Goal: Information Seeking & Learning: Learn about a topic

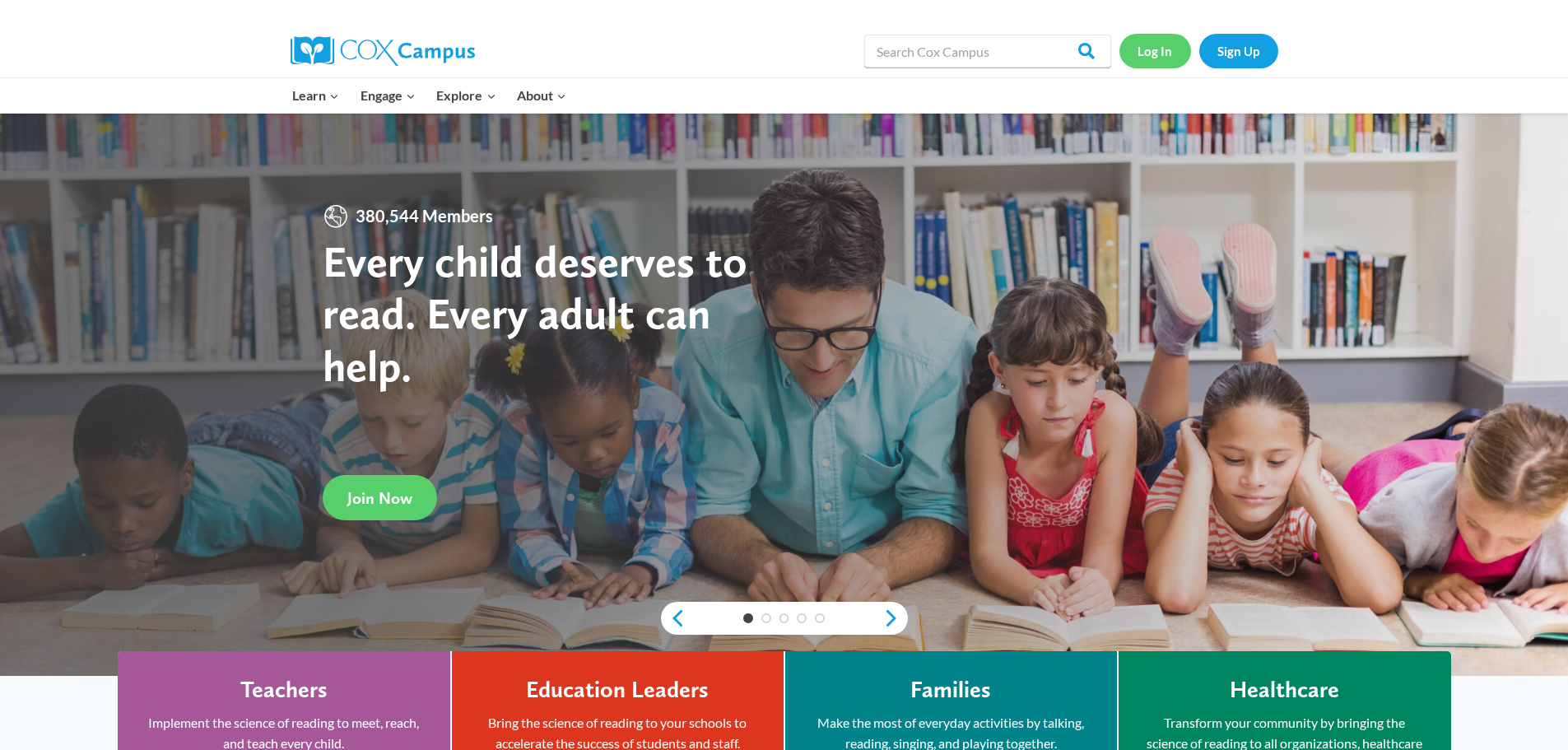
click at [1156, 43] on link "Log In" at bounding box center [1154, 50] width 72 height 33
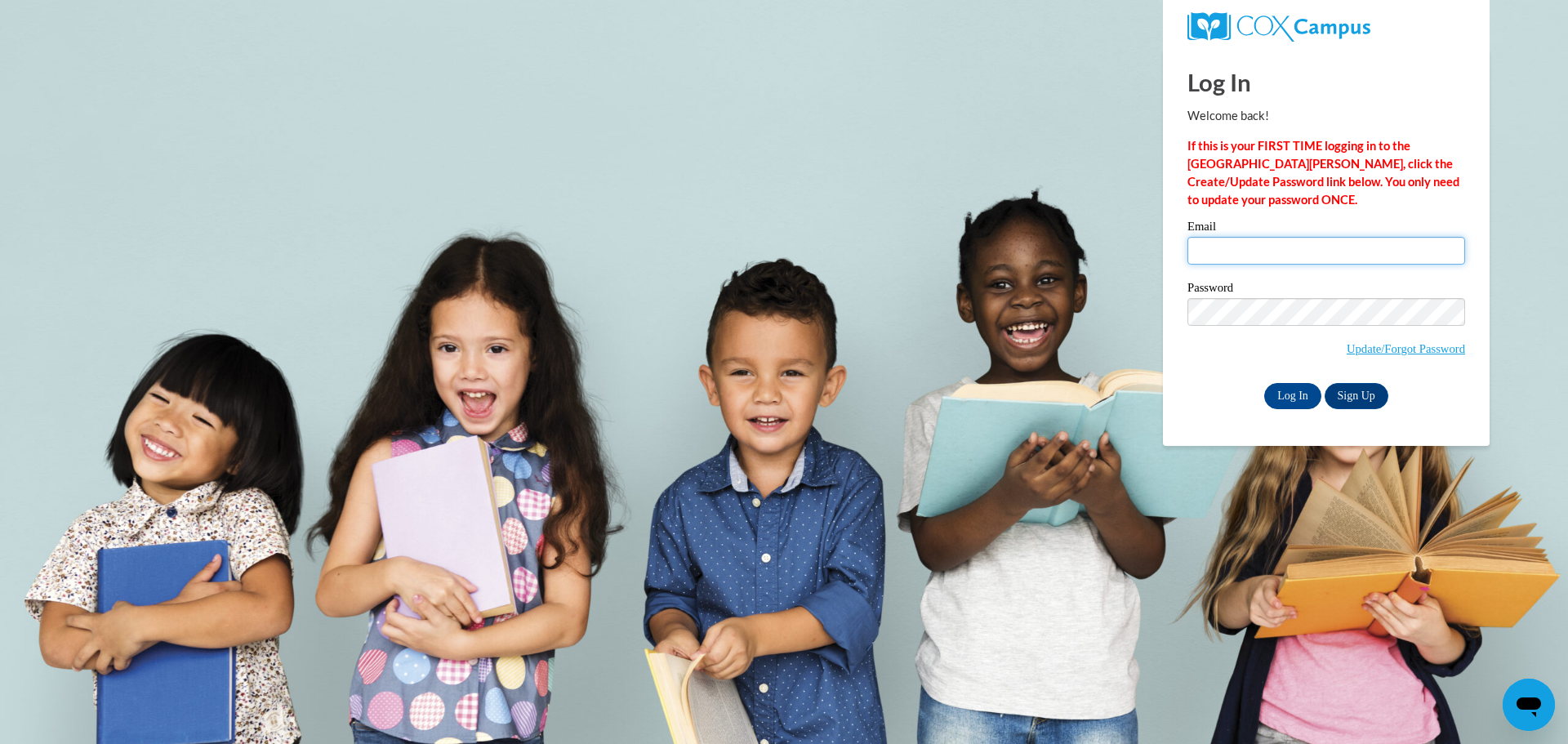
click at [1218, 254] on input "Email" at bounding box center [1326, 251] width 278 height 27
type input "agross@clintonville.k12.wi.us"
click at [1296, 384] on input "Log In" at bounding box center [1293, 396] width 58 height 26
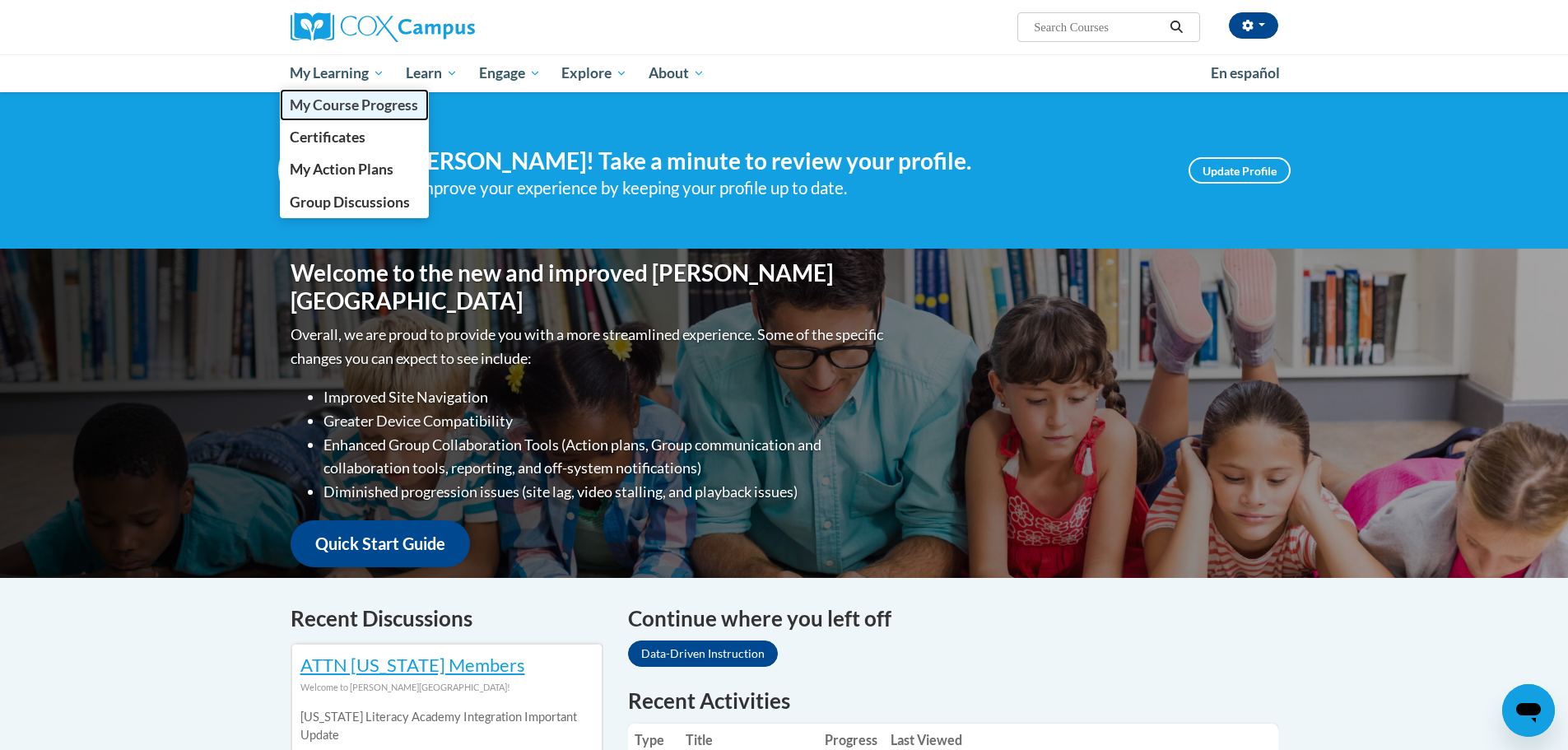
click at [332, 100] on span "My Course Progress" at bounding box center [354, 105] width 129 height 18
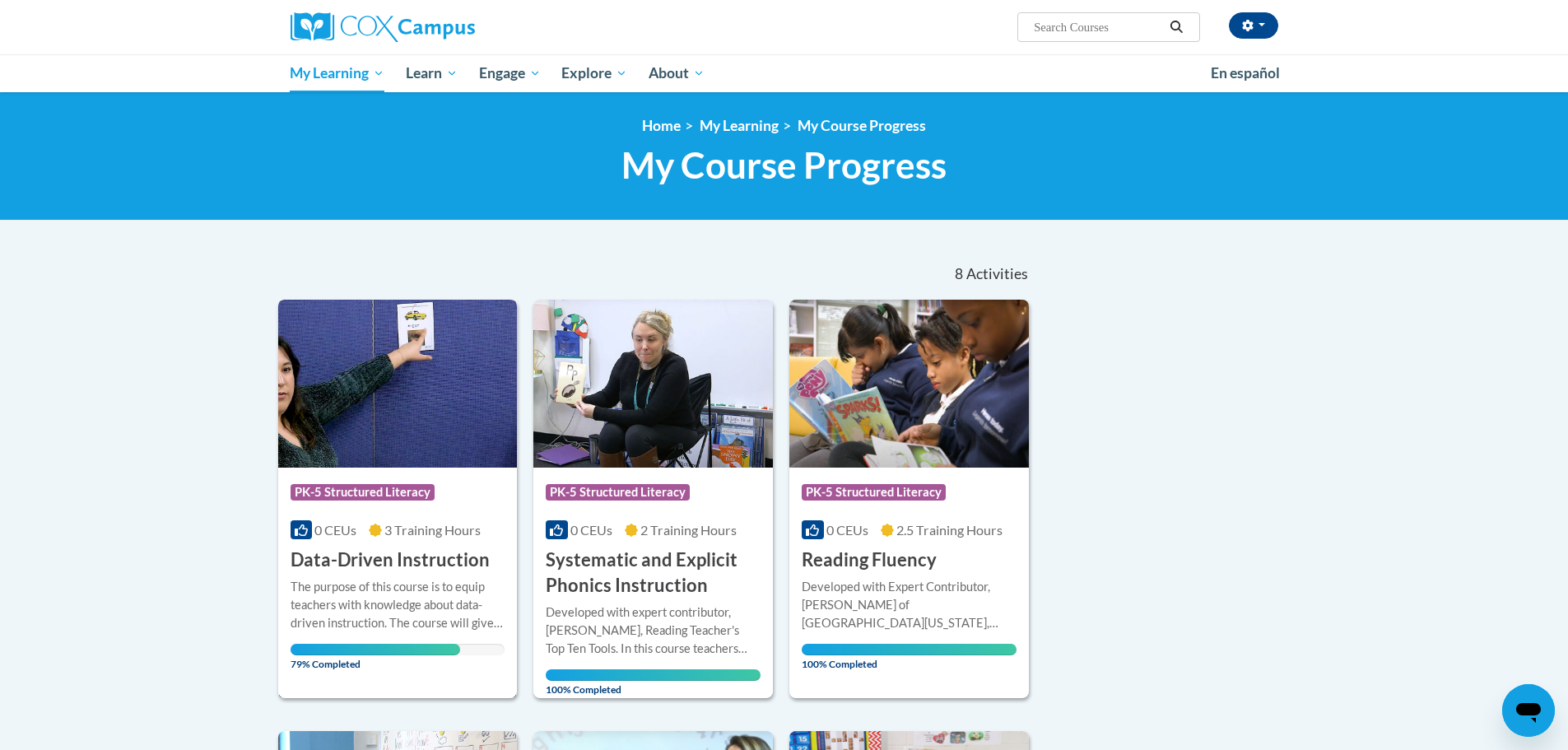
click at [404, 565] on h3 "Data-Driven Instruction" at bounding box center [390, 560] width 199 height 26
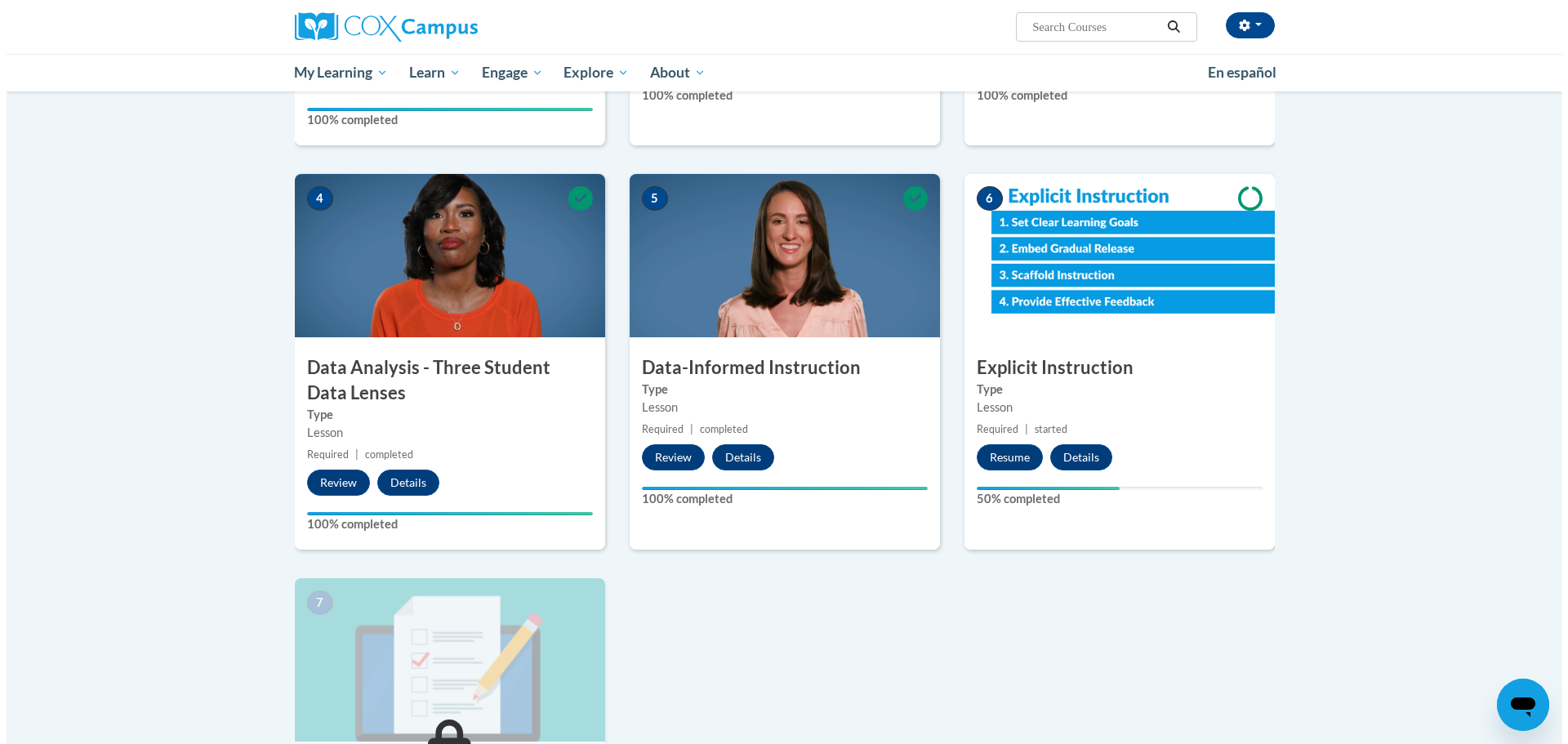
scroll to position [735, 0]
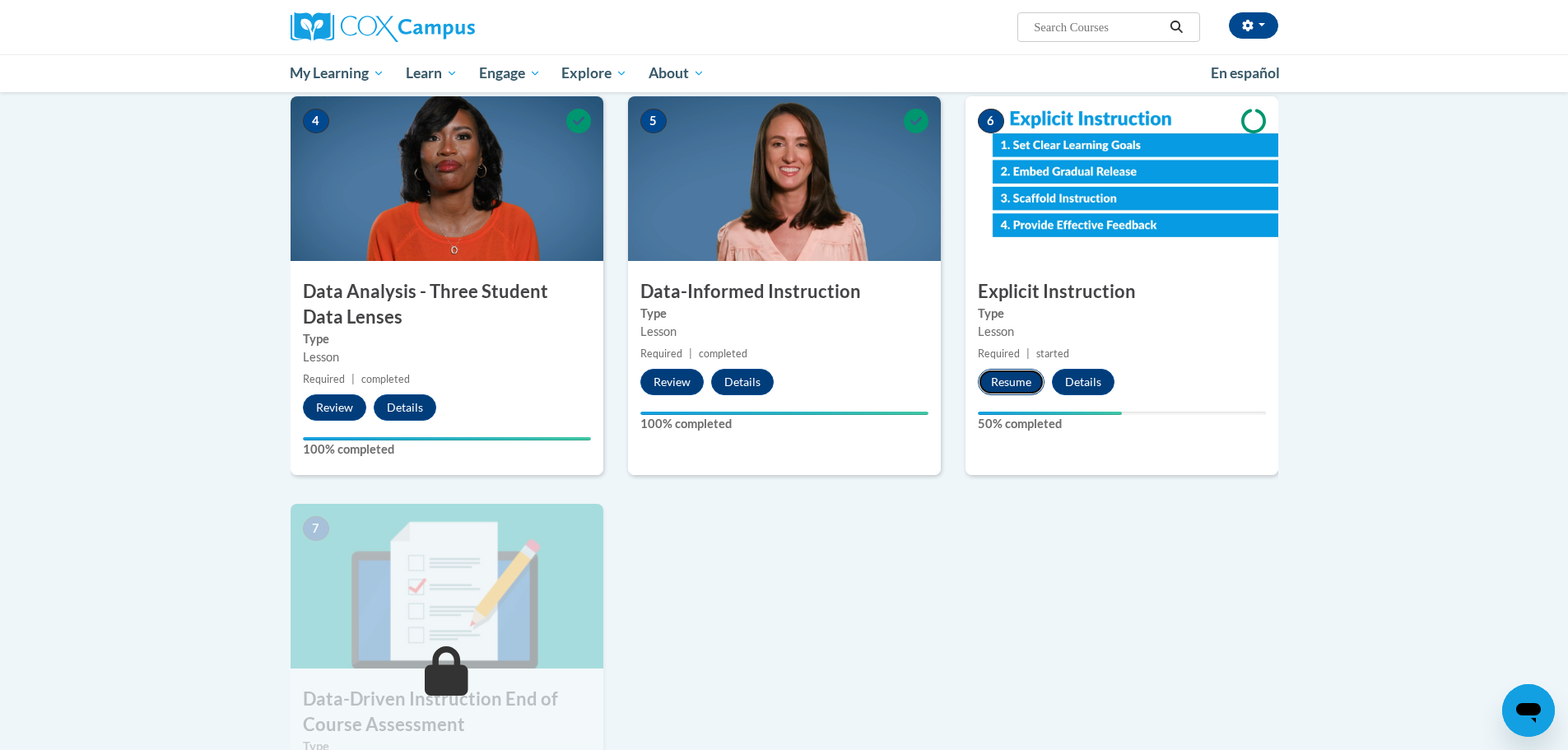
click at [998, 392] on button "Resume" at bounding box center [1011, 381] width 67 height 27
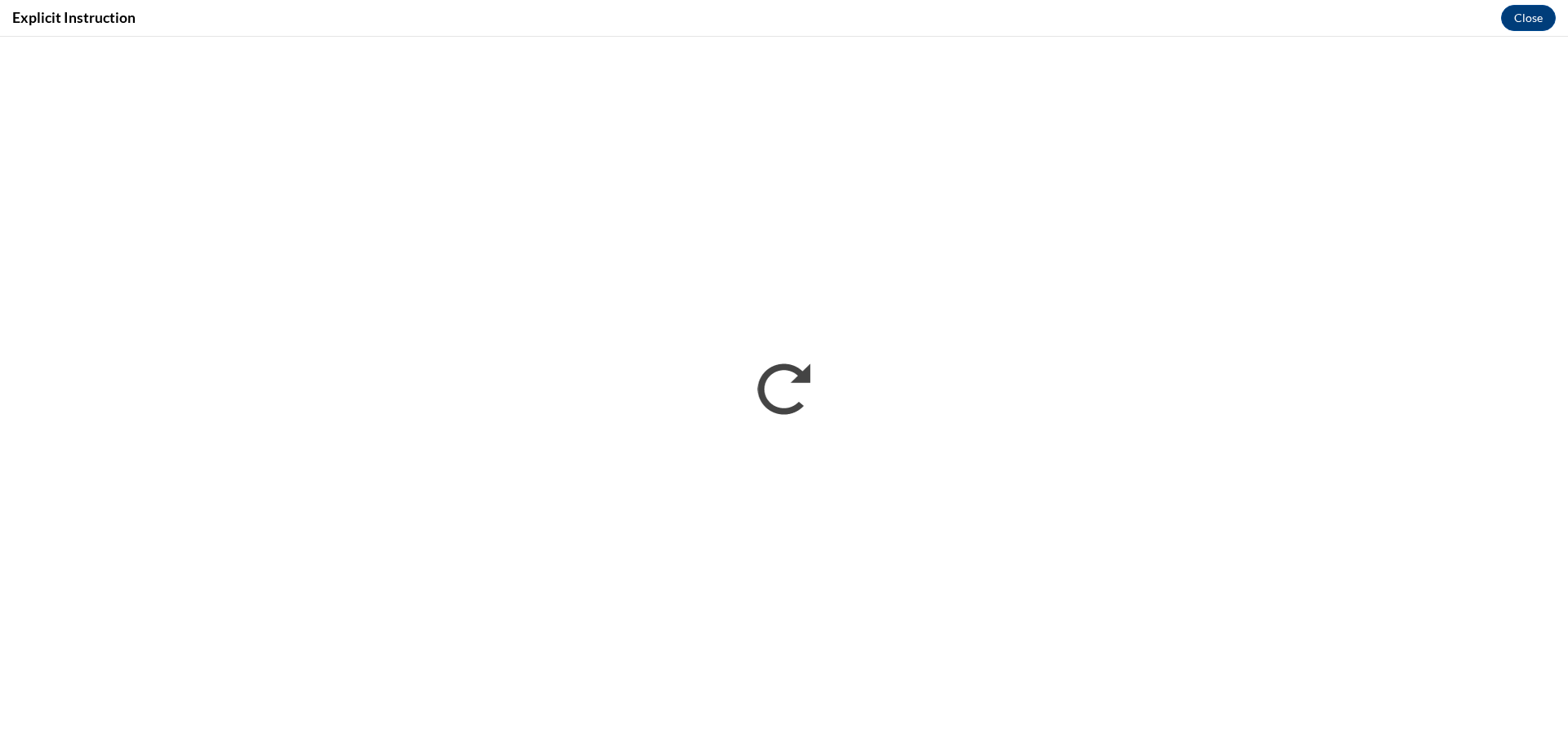
scroll to position [0, 0]
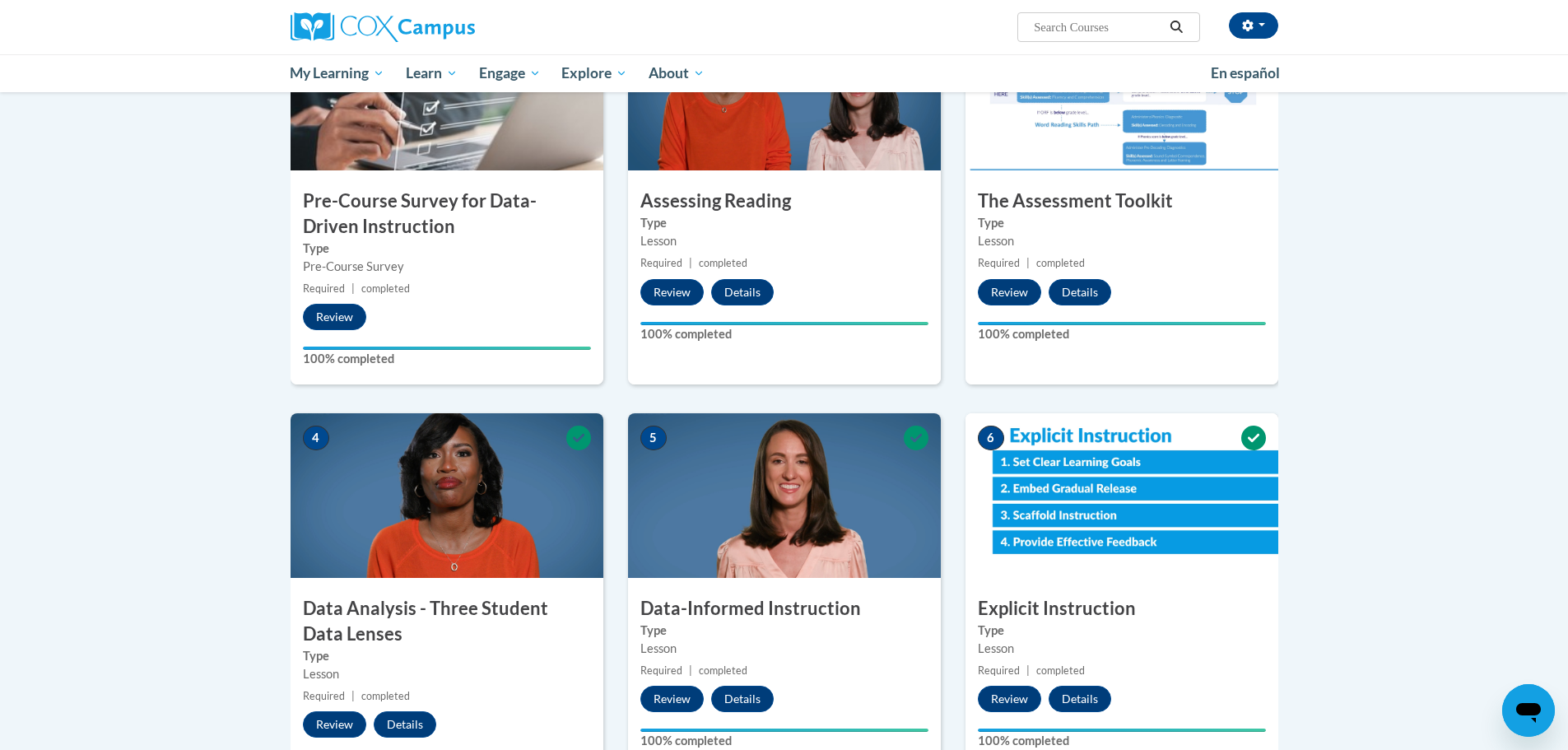
scroll to position [741, 0]
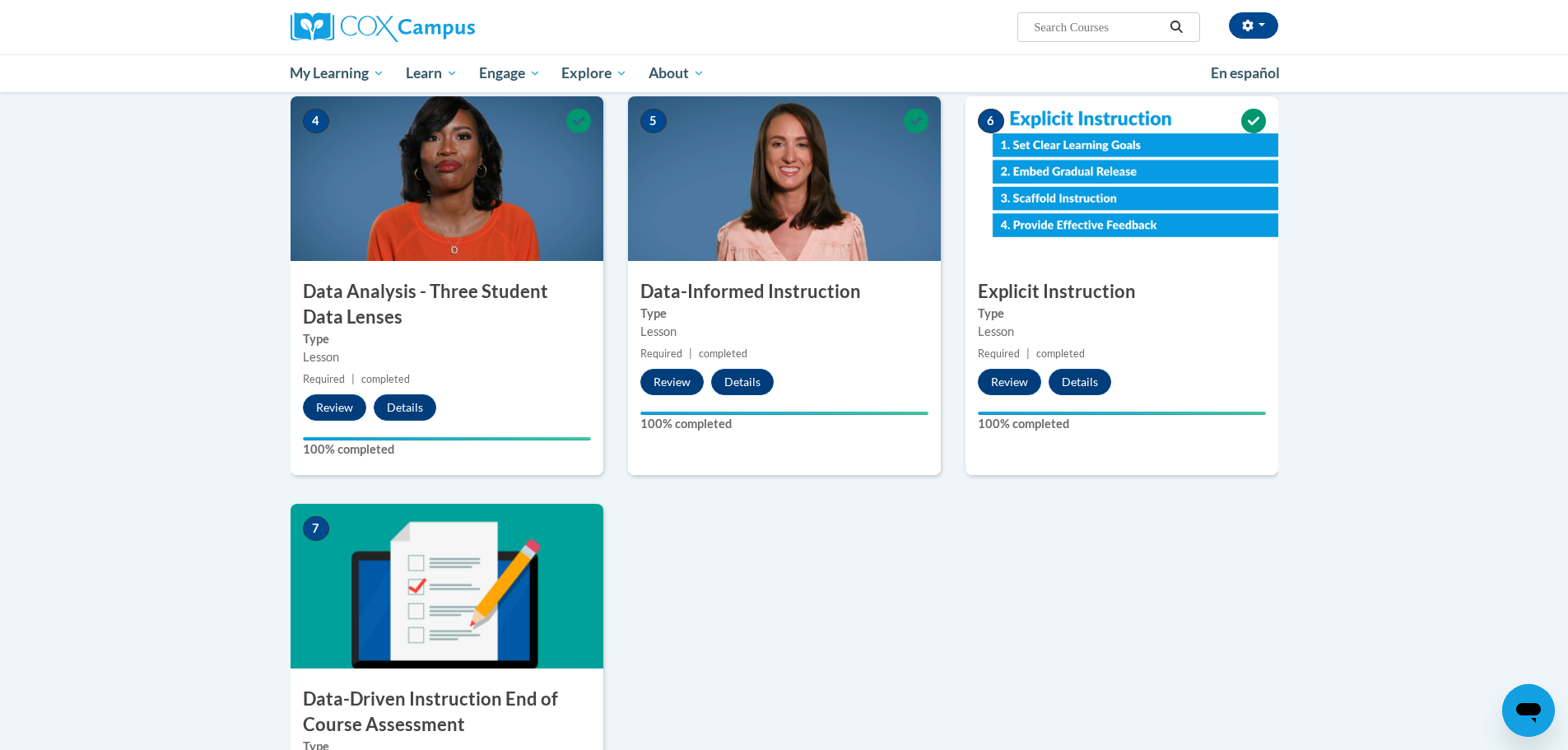
click at [429, 591] on img at bounding box center [447, 587] width 312 height 165
